Goal: Navigation & Orientation: Find specific page/section

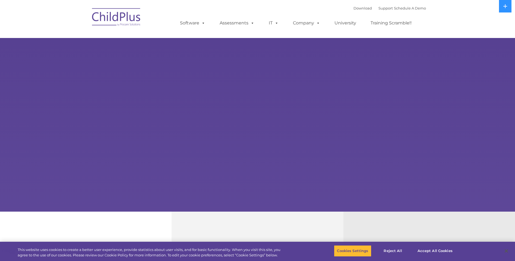
select select "MEDIUM"
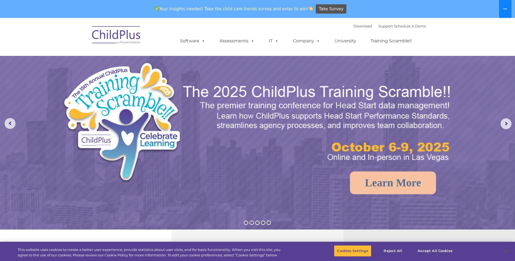
click at [505, 7] on icon at bounding box center [505, 9] width 4 height 4
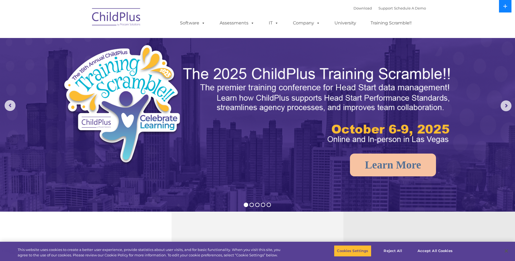
click at [505, 7] on icon at bounding box center [505, 6] width 4 height 4
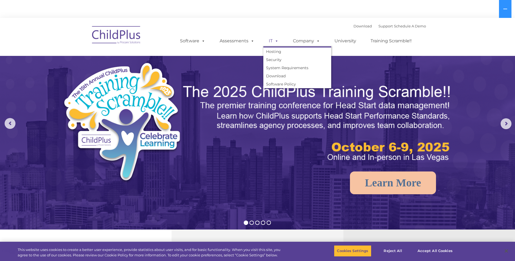
click at [273, 43] on span at bounding box center [276, 40] width 6 height 5
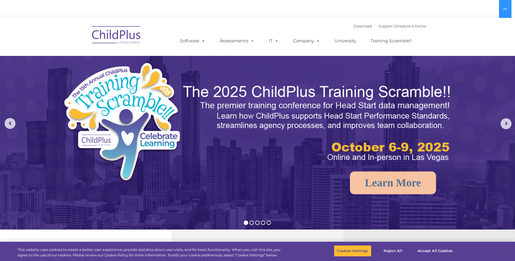
click at [442, 33] on nav "Download Support | Schedule A Demo  MENU MENU Software ChildPlus: The original…" at bounding box center [257, 37] width 515 height 38
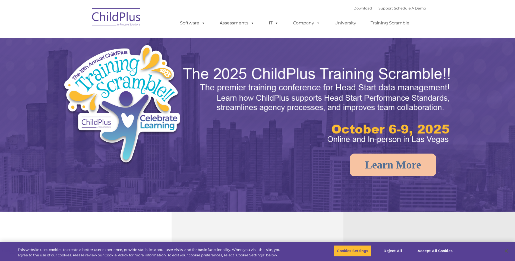
select select "MEDIUM"
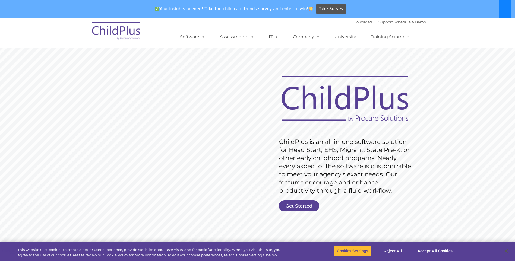
click at [506, 8] on icon at bounding box center [505, 9] width 4 height 4
click at [506, 8] on button at bounding box center [505, 9] width 12 height 18
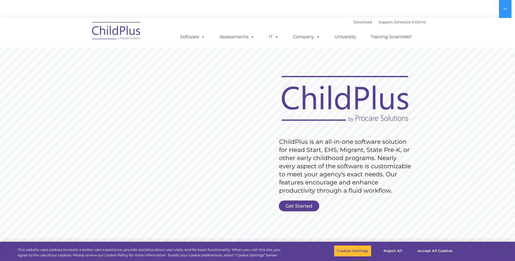
click at [301, 20] on div "Download Support | Schedule A Demo  MENU MENU Software ChildPlus: The original…" at bounding box center [297, 33] width 257 height 30
click at [192, 23] on div "Download Support | Schedule A Demo  MENU MENU Software ChildPlus: The original…" at bounding box center [297, 33] width 257 height 30
drag, startPoint x: 197, startPoint y: 23, endPoint x: 249, endPoint y: 30, distance: 51.7
click at [202, 24] on div "Download Support | Schedule A Demo  MENU MENU Software ChildPlus: The original…" at bounding box center [297, 33] width 257 height 30
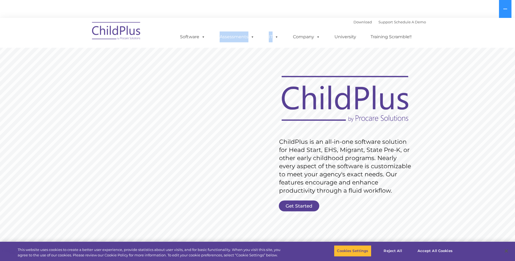
drag, startPoint x: 249, startPoint y: 30, endPoint x: 313, endPoint y: 30, distance: 64.6
click at [313, 30] on ul "Software ChildPlus: The original and most widely-used Head Start data managemen…" at bounding box center [297, 37] width 257 height 22
drag, startPoint x: 313, startPoint y: 30, endPoint x: 285, endPoint y: 29, distance: 28.5
click at [285, 29] on ul "Software ChildPlus: The original and most widely-used Head Start data managemen…" at bounding box center [297, 37] width 257 height 22
